Goal: Information Seeking & Learning: Learn about a topic

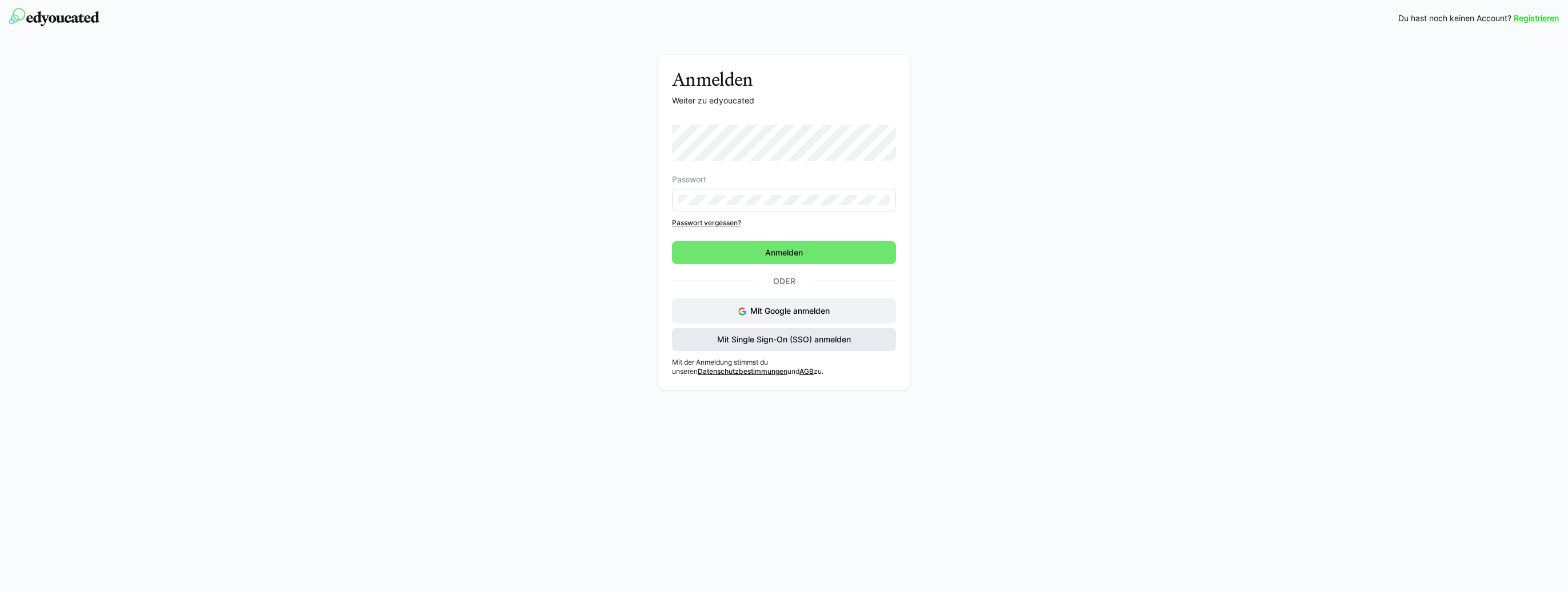
click at [772, 338] on span "Mit Single Sign-On (SSO) anmelden" at bounding box center [784, 339] width 137 height 11
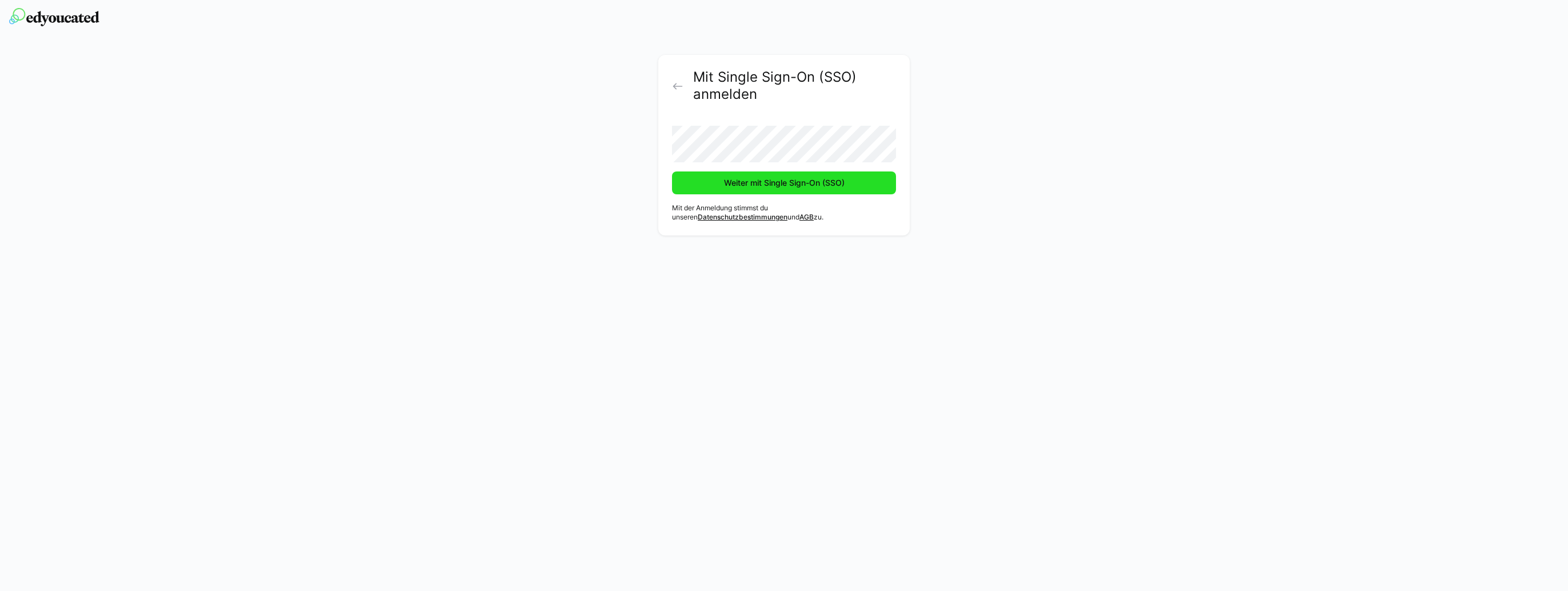
click at [791, 182] on span "Weiter mit Single Sign-On (SSO)" at bounding box center [784, 183] width 124 height 11
click at [782, 178] on span "Weiter mit Single Sign-On (SSO)" at bounding box center [784, 183] width 124 height 11
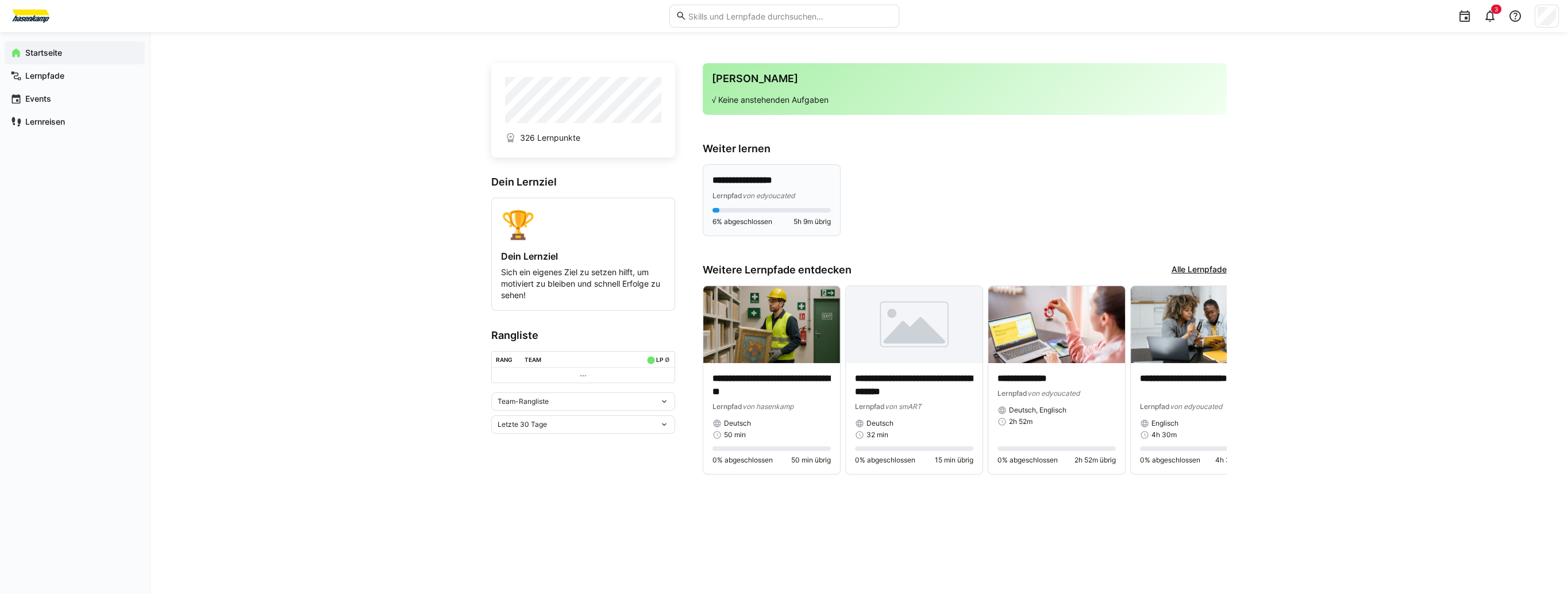
click at [763, 187] on div "**********" at bounding box center [771, 188] width 118 height 27
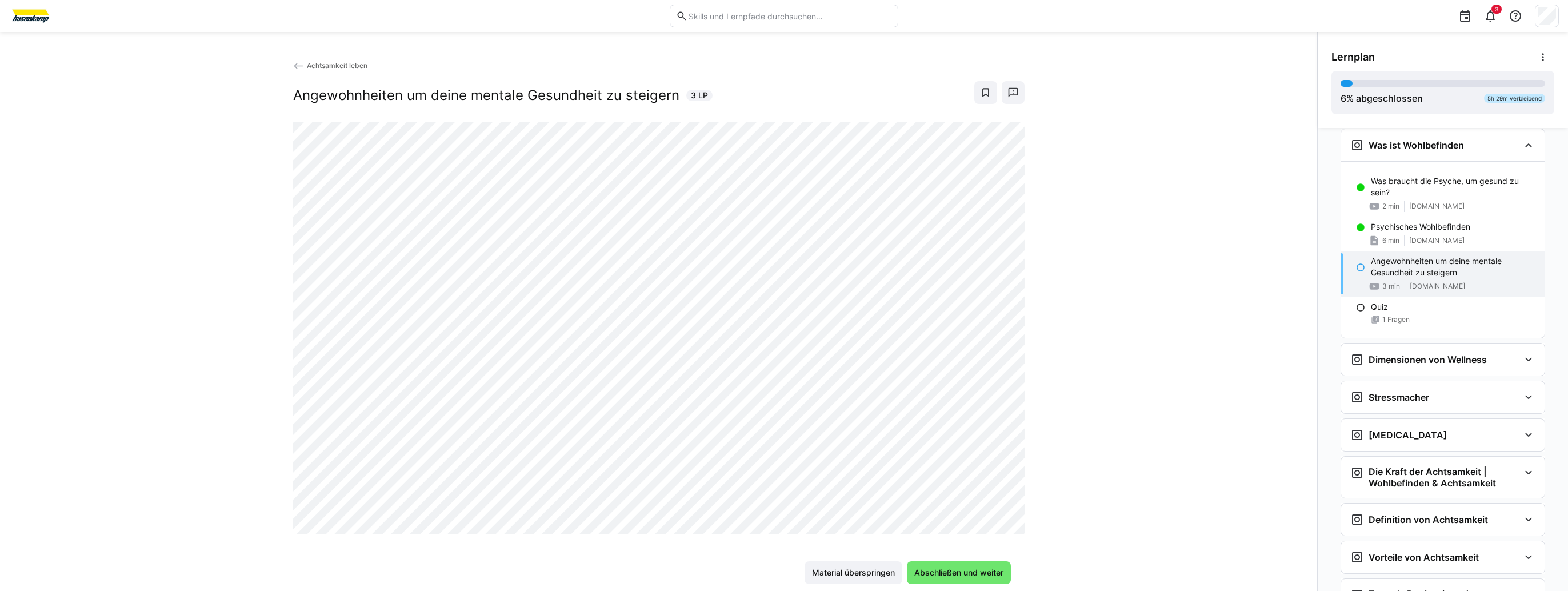
click at [322, 67] on span "Achtsamkeit leben" at bounding box center [336, 65] width 61 height 8
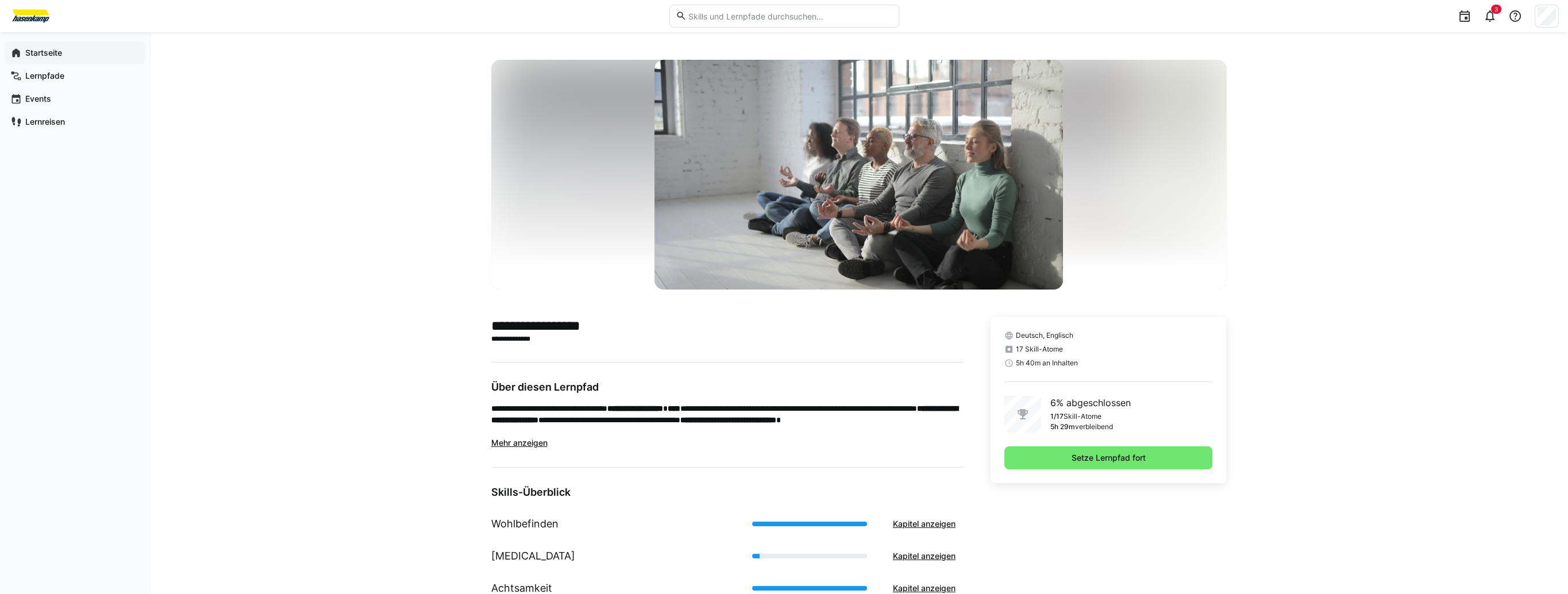
click at [0, 0] on app-navigation-label "Startseite" at bounding box center [0, 0] width 0 height 0
